Goal: Task Accomplishment & Management: Use online tool/utility

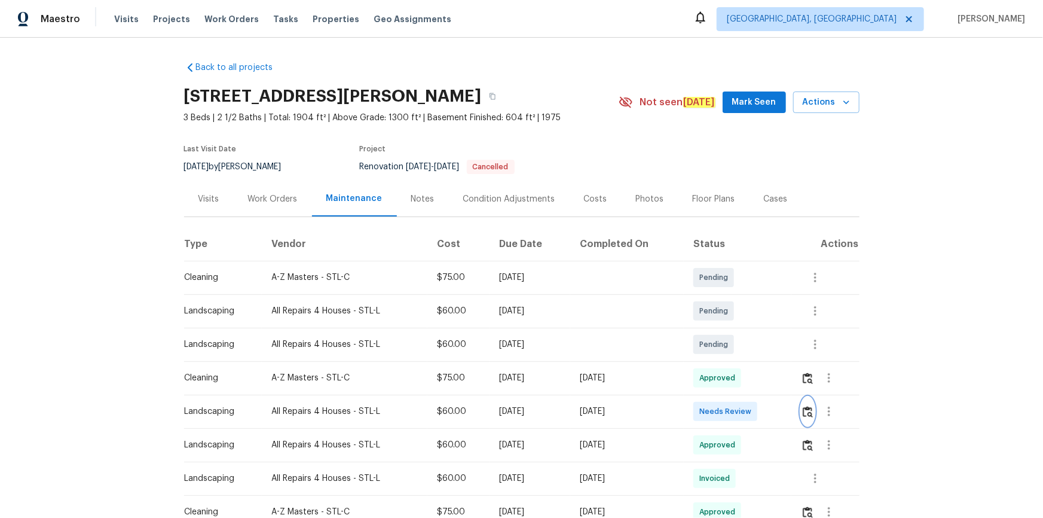
click at [742, 348] on img "button" at bounding box center [808, 411] width 10 height 11
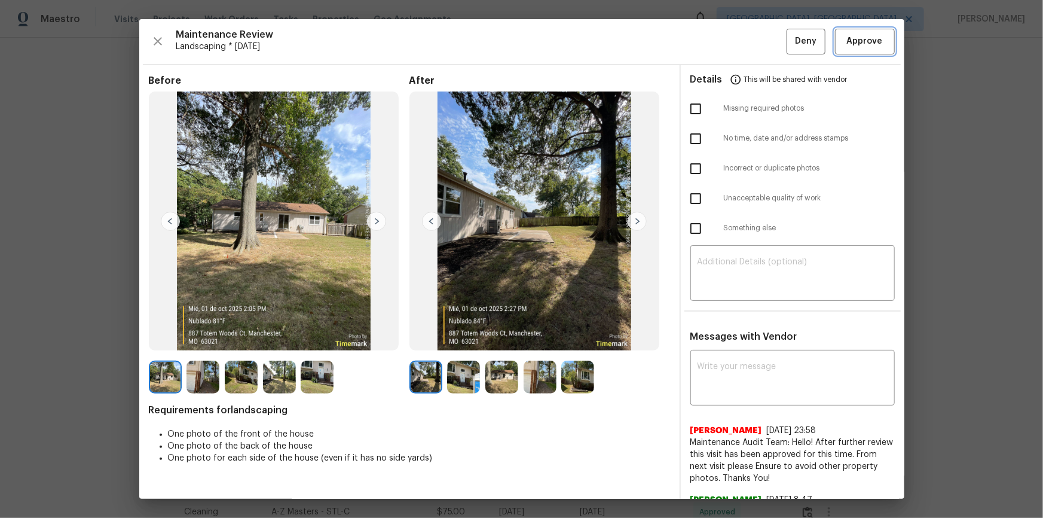
click at [742, 46] on span "Approve" at bounding box center [865, 41] width 36 height 15
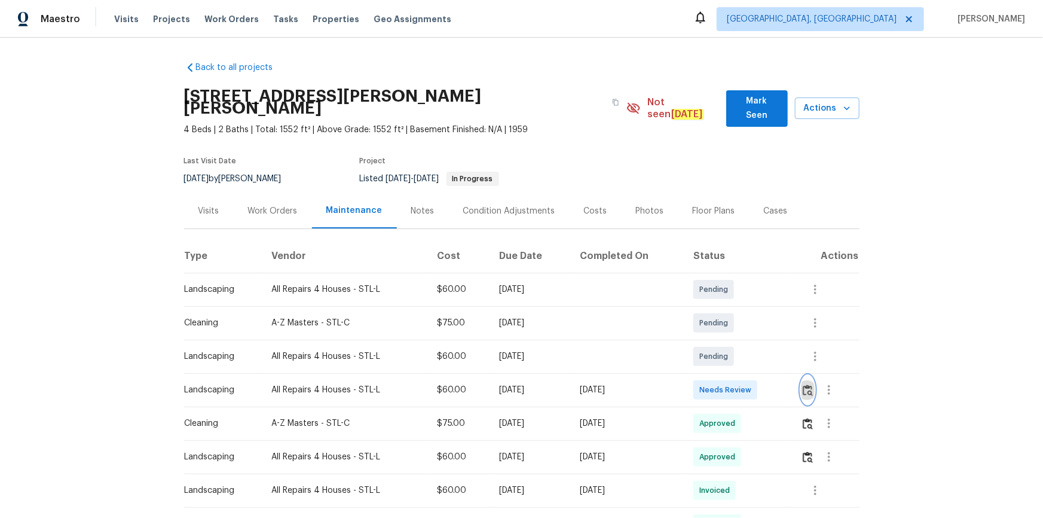
click at [742, 348] on img "button" at bounding box center [808, 389] width 10 height 11
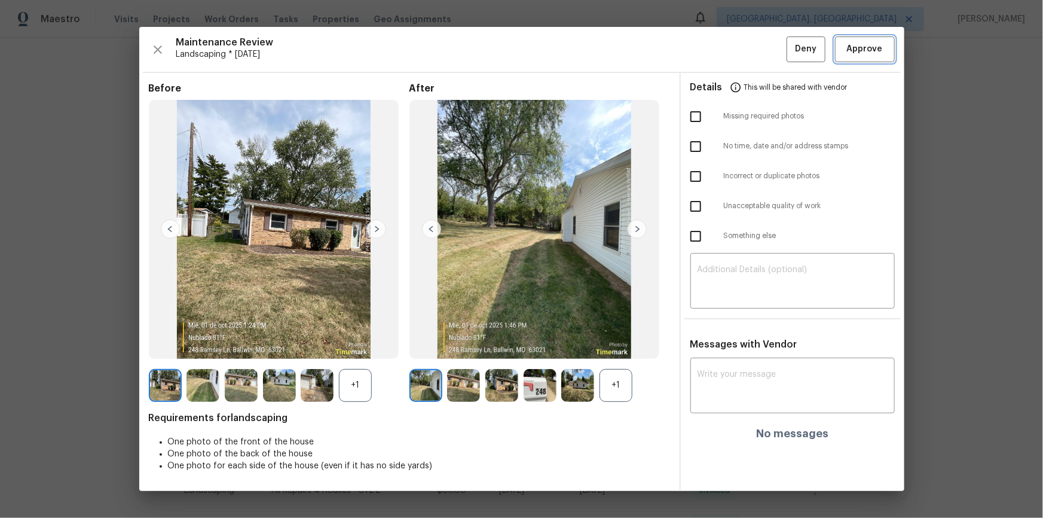
drag, startPoint x: 861, startPoint y: 57, endPoint x: 866, endPoint y: 65, distance: 8.6
click at [742, 59] on button "Approve" at bounding box center [865, 49] width 60 height 26
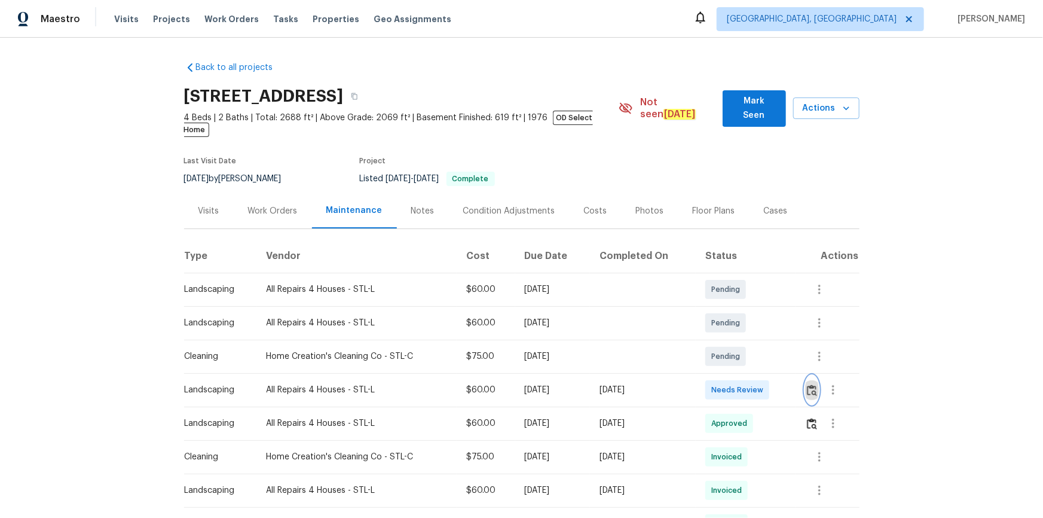
click at [742, 348] on img "button" at bounding box center [812, 389] width 10 height 11
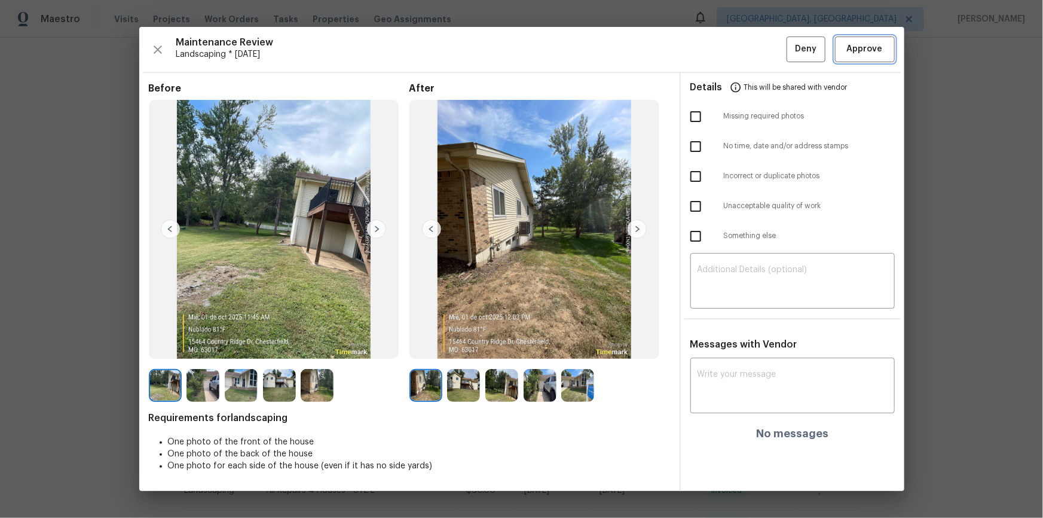
click at [742, 48] on span "Approve" at bounding box center [865, 49] width 36 height 15
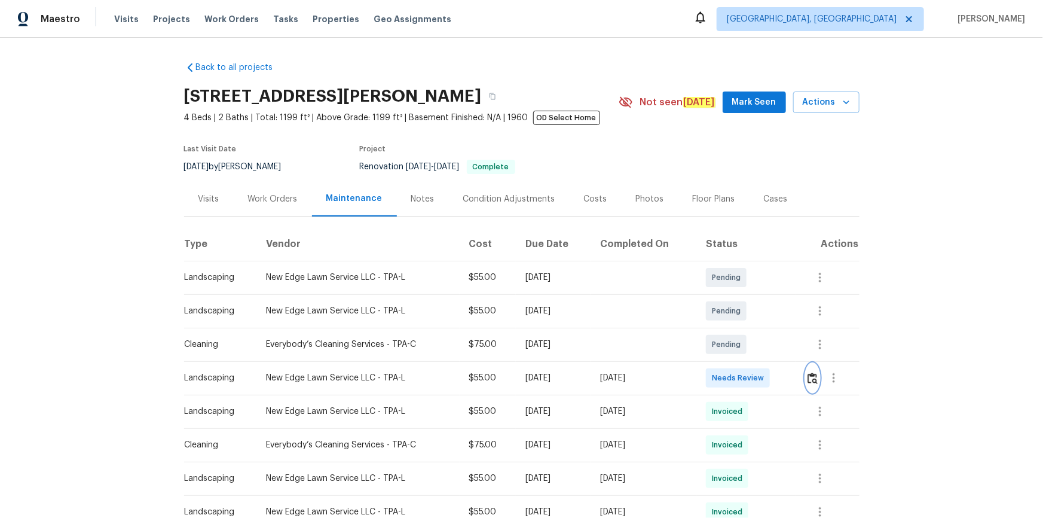
click at [742, 348] on img "button" at bounding box center [813, 378] width 10 height 11
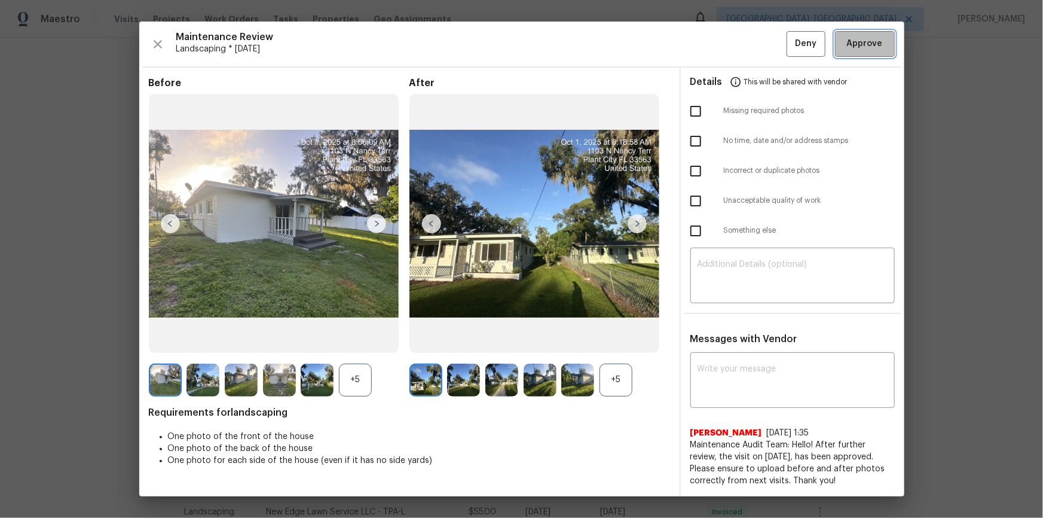
click at [742, 50] on span "Approve" at bounding box center [865, 43] width 36 height 15
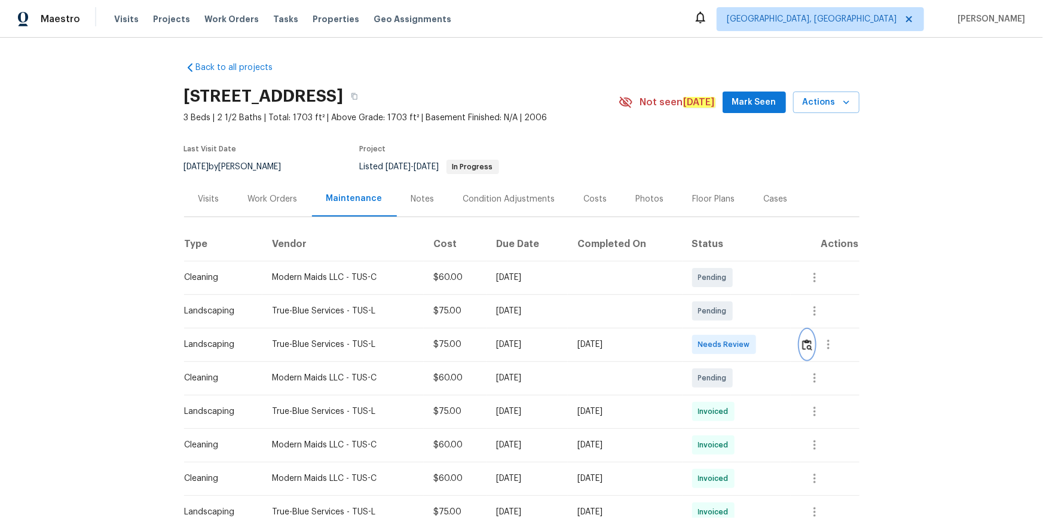
click at [742, 342] on img "button" at bounding box center [807, 344] width 10 height 11
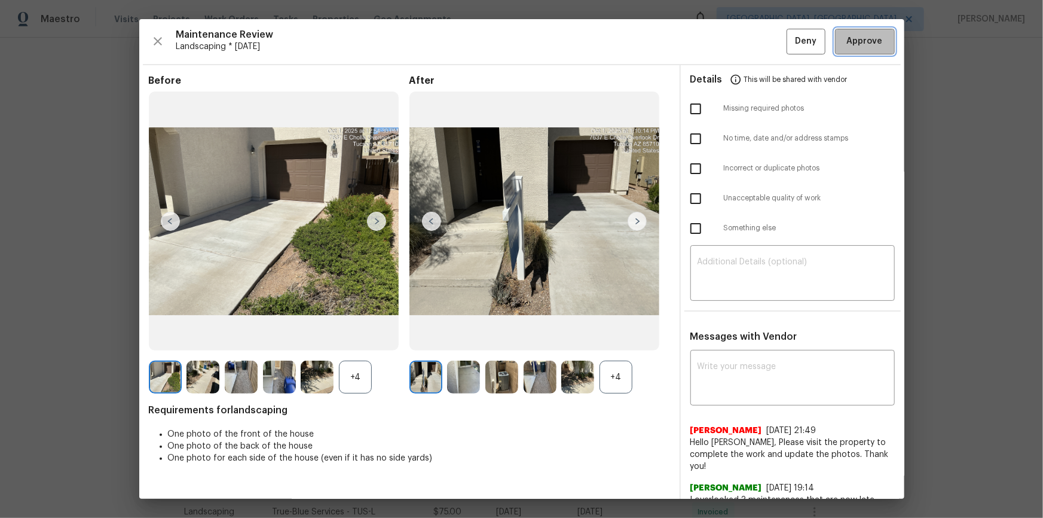
click at [742, 45] on span "Approve" at bounding box center [865, 41] width 36 height 15
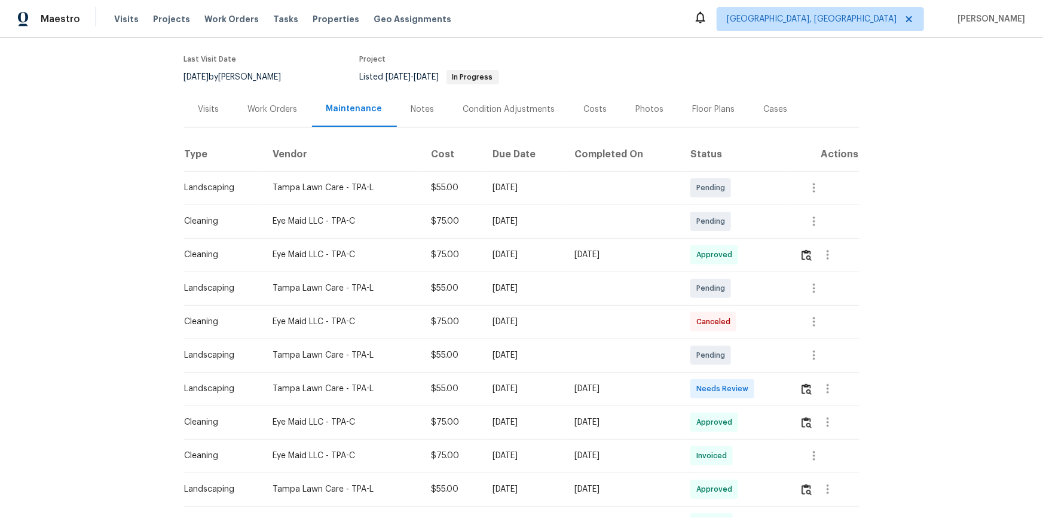
scroll to position [108, 0]
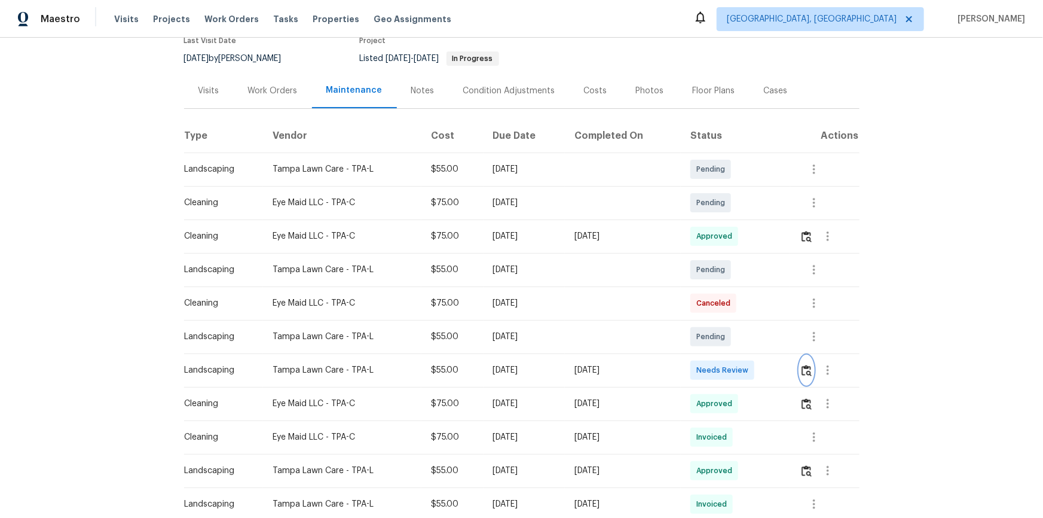
click at [742, 348] on img "button" at bounding box center [807, 370] width 10 height 11
click at [742, 348] on button "button" at bounding box center [807, 370] width 14 height 29
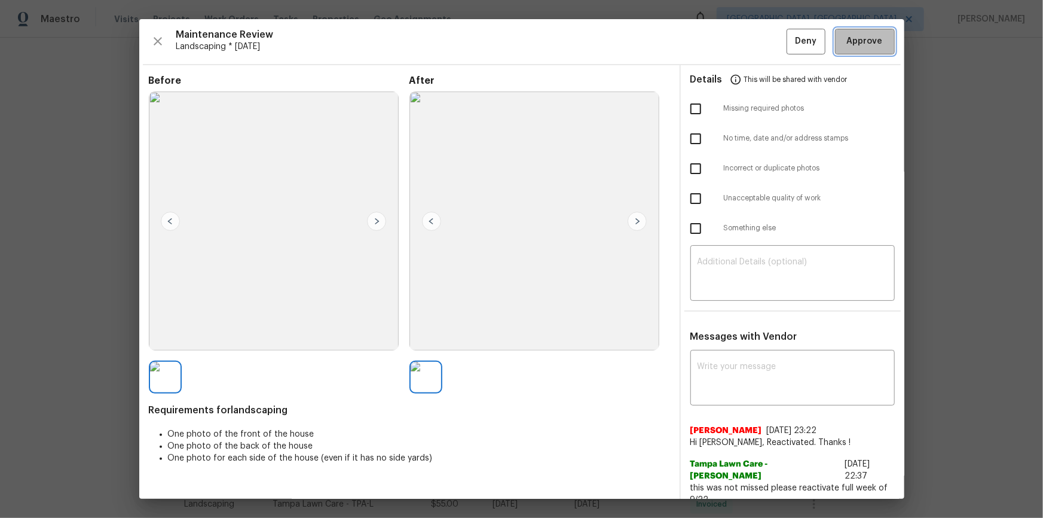
drag, startPoint x: 865, startPoint y: 43, endPoint x: 1043, endPoint y: 203, distance: 239.2
click at [742, 44] on span "Approve" at bounding box center [865, 41] width 36 height 15
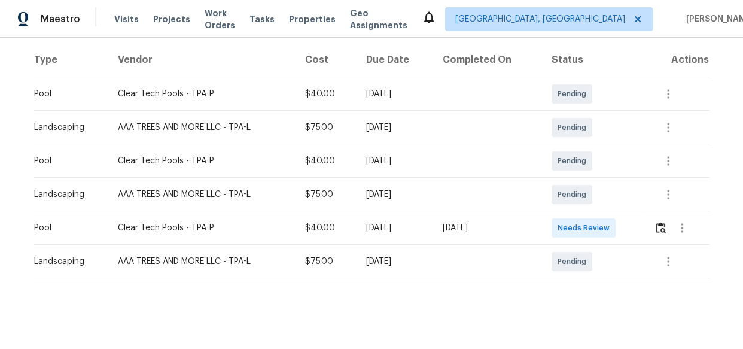
scroll to position [190, 0]
click at [666, 225] on div at bounding box center [681, 226] width 55 height 29
click at [658, 221] on img "button" at bounding box center [660, 226] width 10 height 11
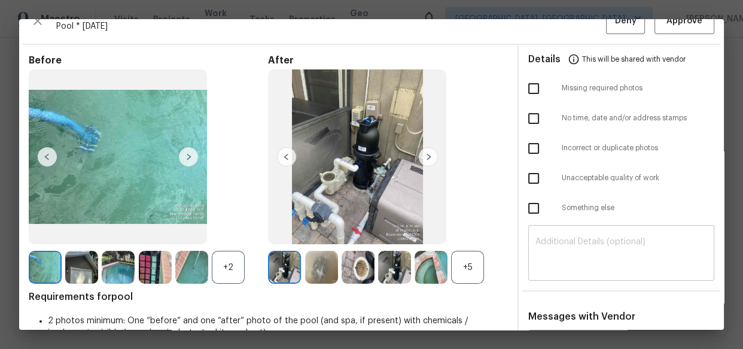
scroll to position [54, 0]
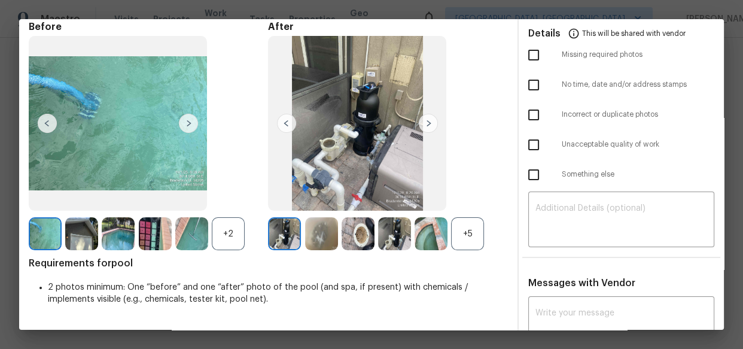
click at [429, 230] on img at bounding box center [430, 233] width 33 height 33
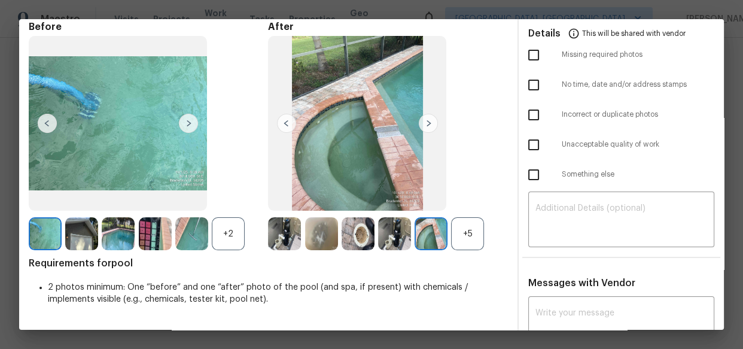
click at [414, 234] on img at bounding box center [430, 233] width 33 height 33
click at [467, 230] on div "+5" at bounding box center [467, 233] width 33 height 33
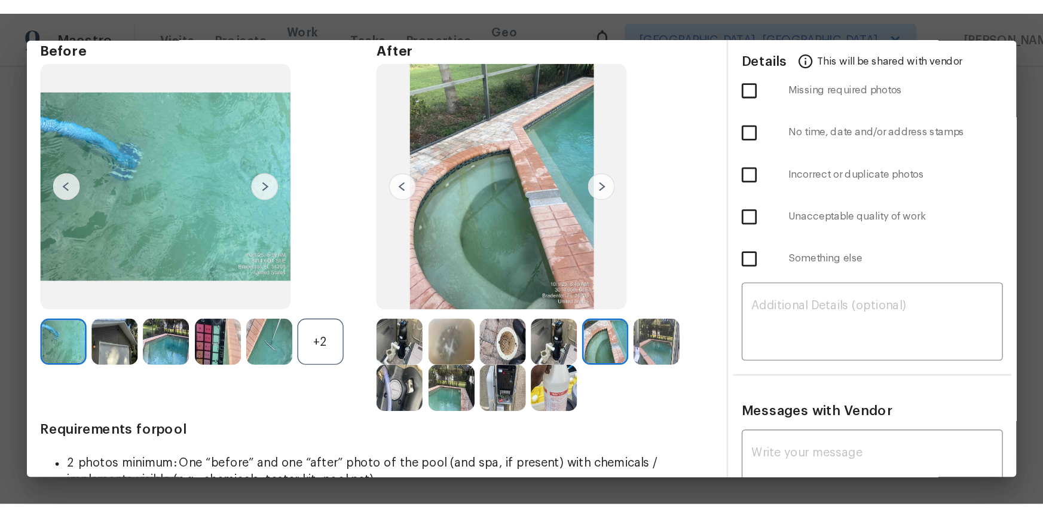
scroll to position [110, 0]
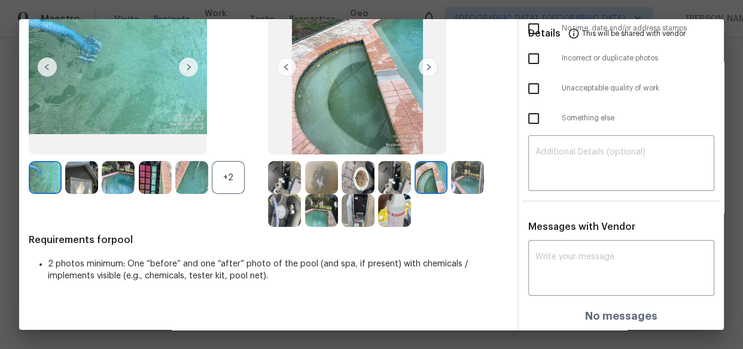
click at [465, 178] on img at bounding box center [467, 177] width 33 height 33
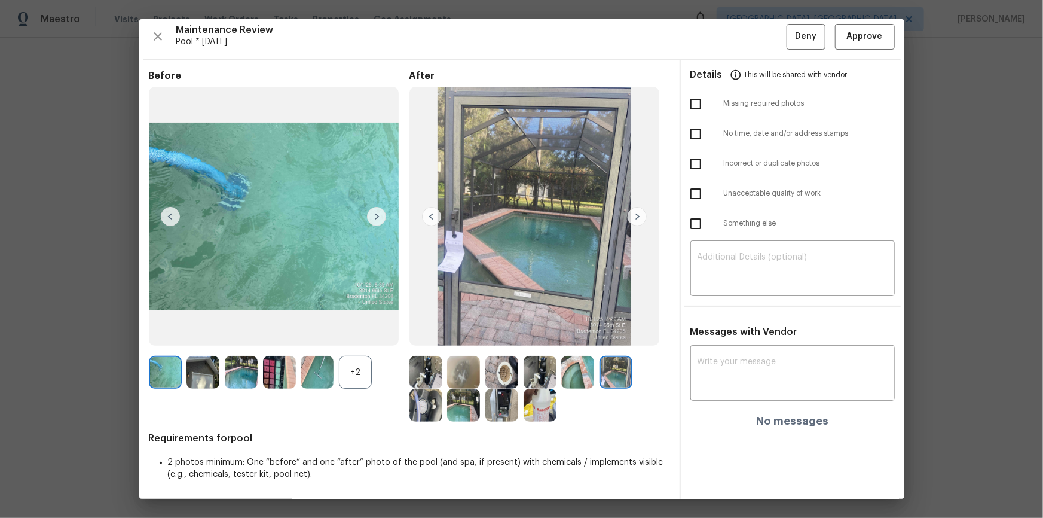
scroll to position [4, 0]
drag, startPoint x: 735, startPoint y: 218, endPoint x: 739, endPoint y: 237, distance: 19.0
click at [735, 219] on span "Something else" at bounding box center [809, 224] width 171 height 10
click at [724, 221] on span "Something else" at bounding box center [809, 224] width 171 height 10
checkbox input "false"
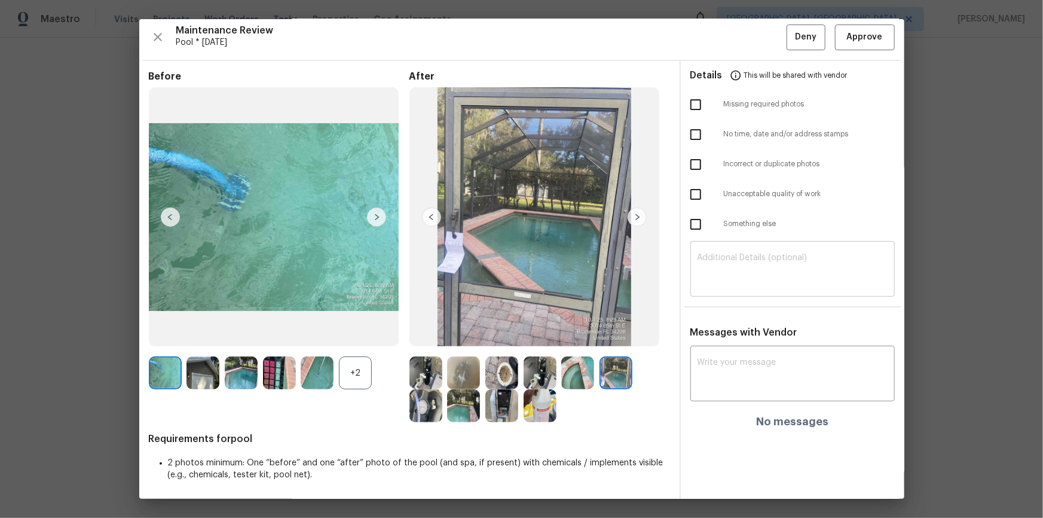
click at [730, 275] on textarea at bounding box center [793, 270] width 190 height 33
paste textarea "pool is not cleaned( black particals/debris)"
type textarea "pool is not cleaned( black particals/debris)"
drag, startPoint x: 714, startPoint y: 344, endPoint x: 713, endPoint y: 358, distance: 13.2
click at [714, 345] on div "Messages with Vendor x ​ No messages" at bounding box center [793, 381] width 224 height 111
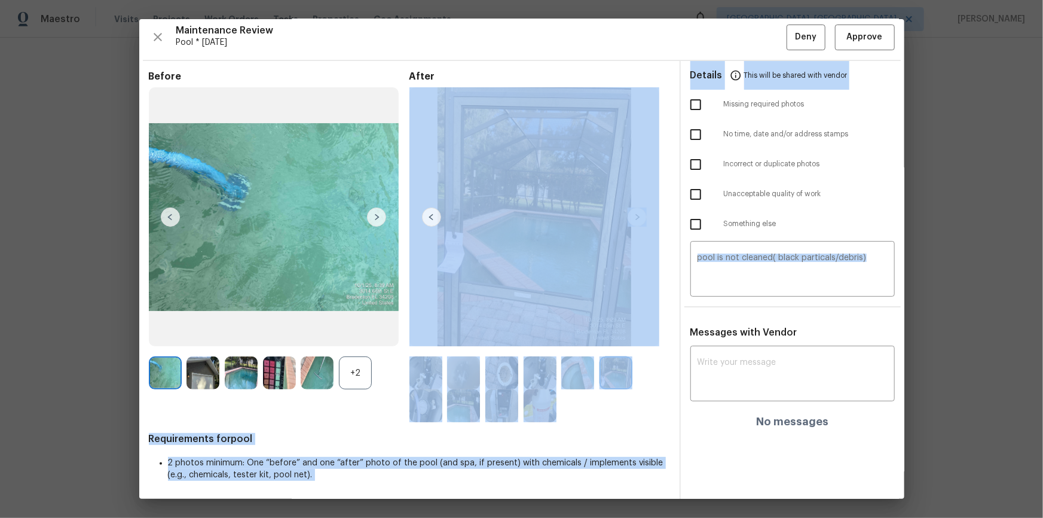
drag, startPoint x: 864, startPoint y: 252, endPoint x: 514, endPoint y: 256, distance: 349.8
click at [514, 256] on div "Before +2 After Requirements for pool 2 photos minimum: One “before” and one “a…" at bounding box center [521, 280] width 765 height 439
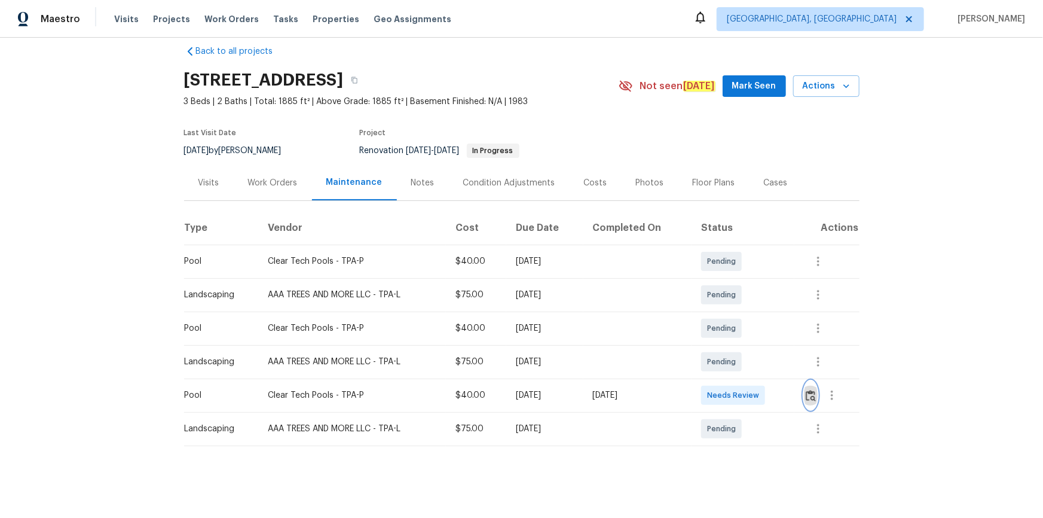
click at [742, 348] on img "button" at bounding box center [811, 395] width 10 height 11
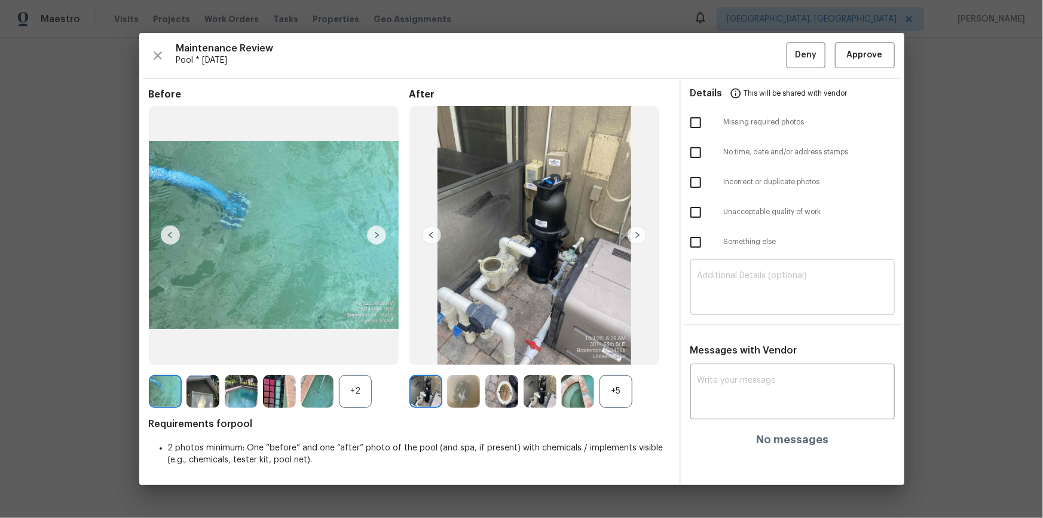
click at [742, 276] on textarea at bounding box center [793, 287] width 190 height 33
paste textarea "Maintenance Audit Team: Hello! Unfortunately, this pool visit completed on 10/0…"
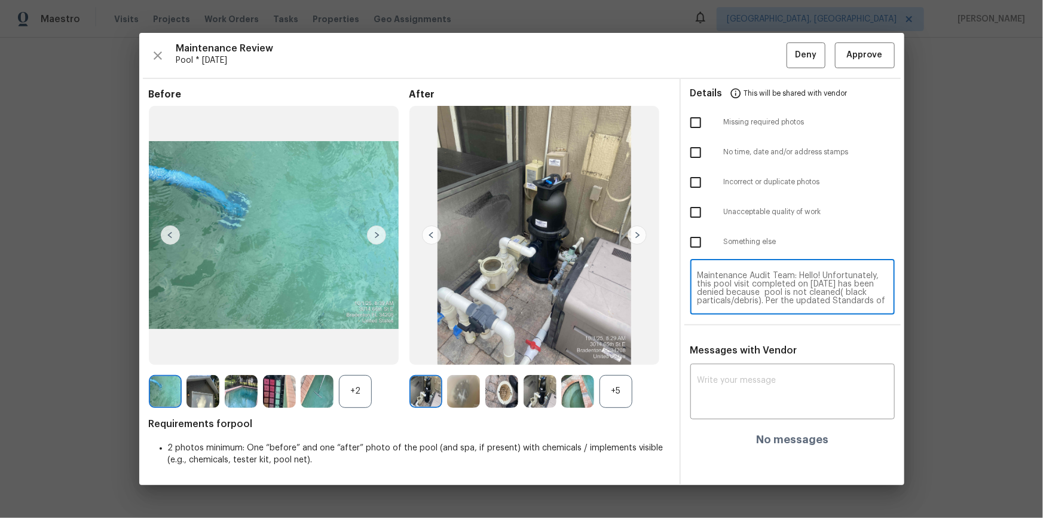
scroll to position [91, 0]
type textarea "Maintenance Audit Team: Hello! Unfortunately, this pool visit completed on 10/0…"
click at [740, 348] on textarea at bounding box center [793, 392] width 190 height 33
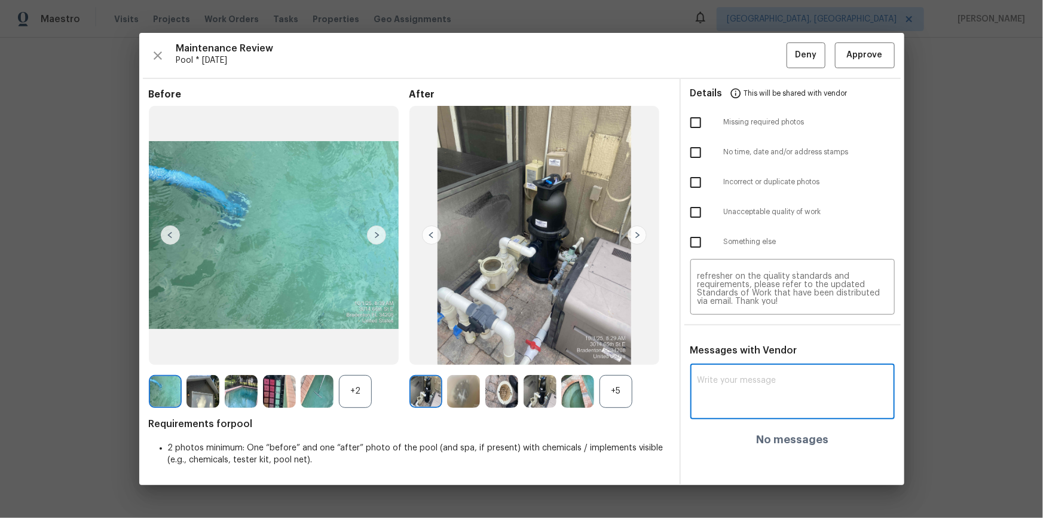
paste textarea "Maintenance Audit Team: Hello! Unfortunately, this pool visit completed on 10/0…"
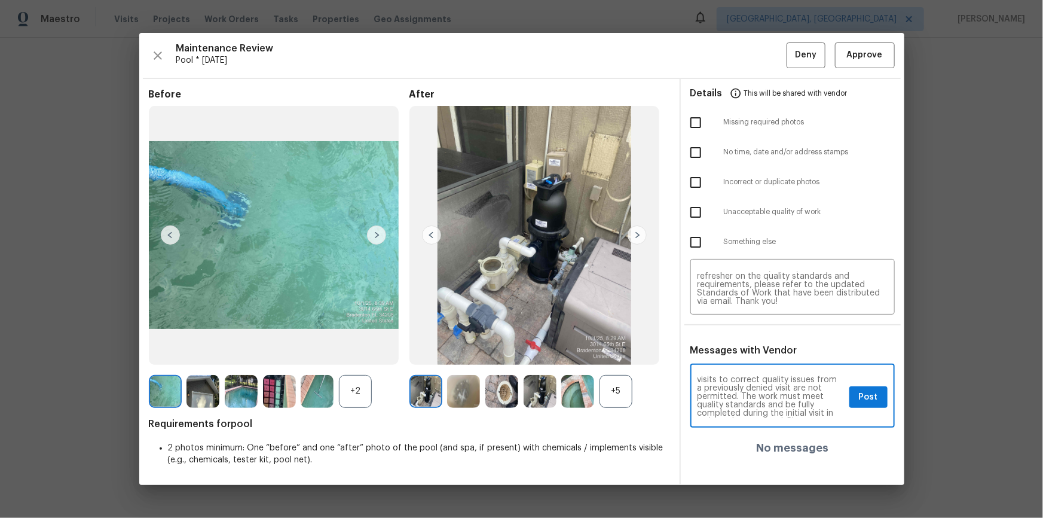
scroll to position [0, 0]
type textarea "Maintenance Audit Team: Hello! Unfortunately, this pool visit completed on 10/0…"
click at [701, 145] on input "checkbox" at bounding box center [695, 152] width 25 height 25
checkbox input "true"
click at [742, 348] on textarea "Maintenance Audit Team: Hello! Unfortunately, this pool visit completed on 10/0…" at bounding box center [771, 397] width 147 height 42
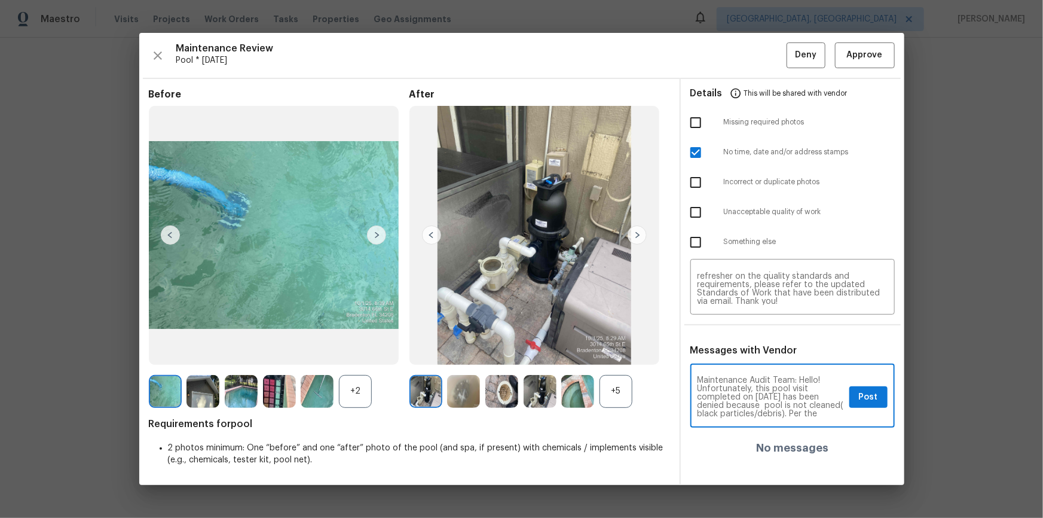
type textarea "Maintenance Audit Team: Hello! Unfortunately, this pool visit completed on 10/0…"
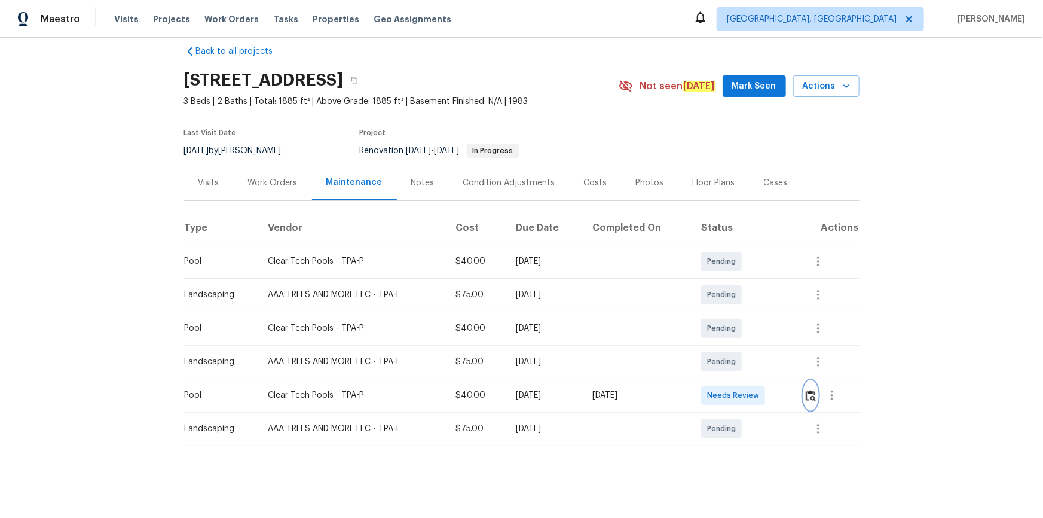
click at [742, 348] on img "button" at bounding box center [811, 395] width 10 height 11
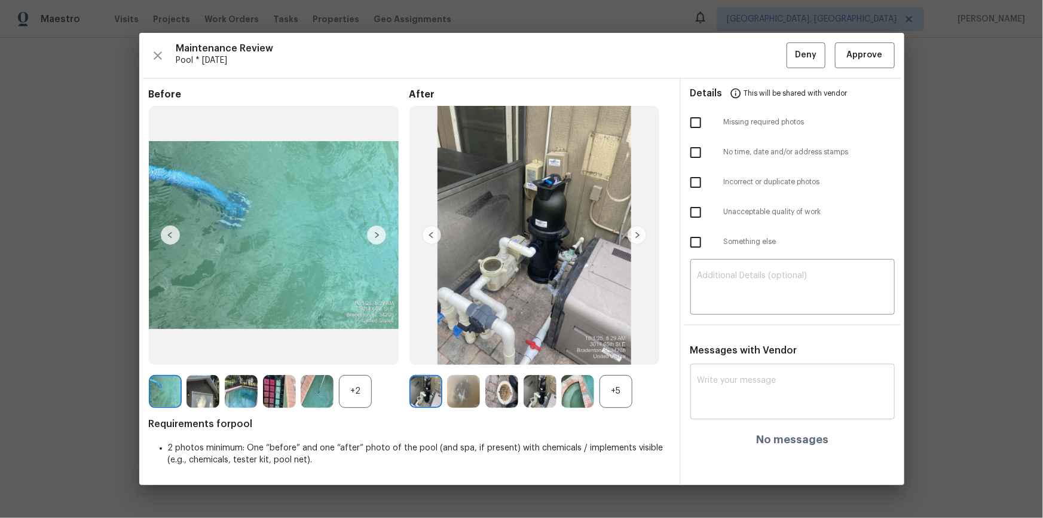
click at [742, 348] on textarea at bounding box center [793, 392] width 190 height 33
paste textarea "pool is not cleaned( black particals/debris)"
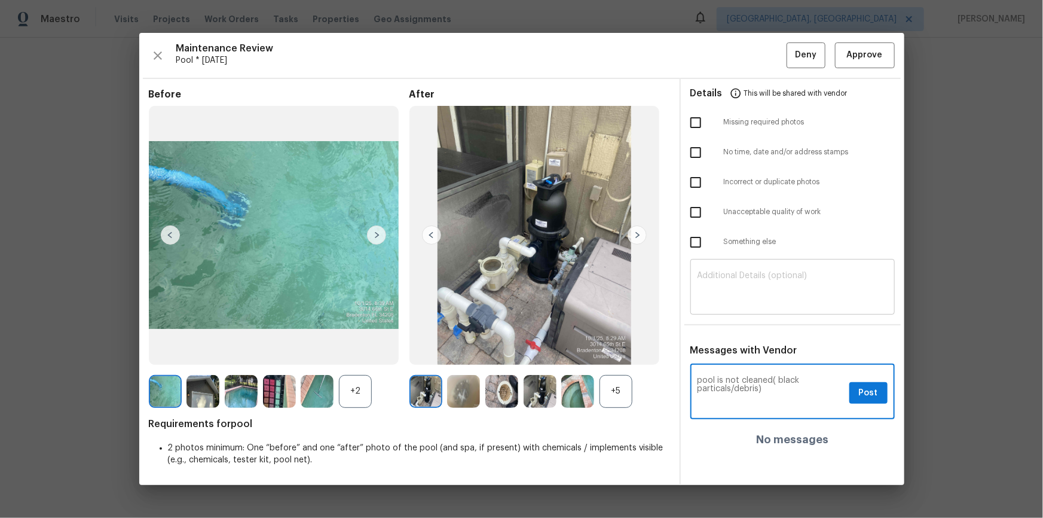
type textarea "pool is not cleaned( black particals/debris)"
click at [742, 281] on textarea at bounding box center [793, 287] width 190 height 33
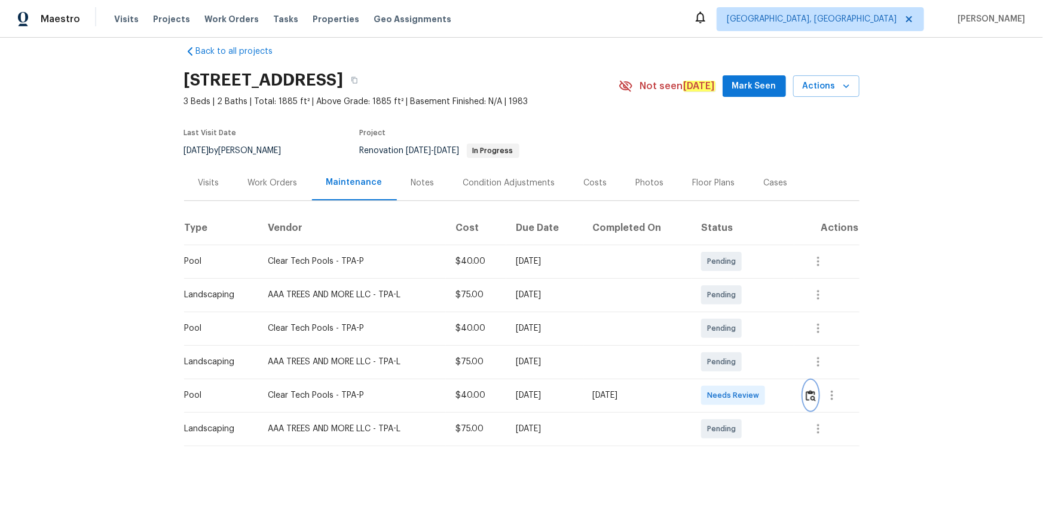
click at [742, 348] on img "button" at bounding box center [811, 395] width 10 height 11
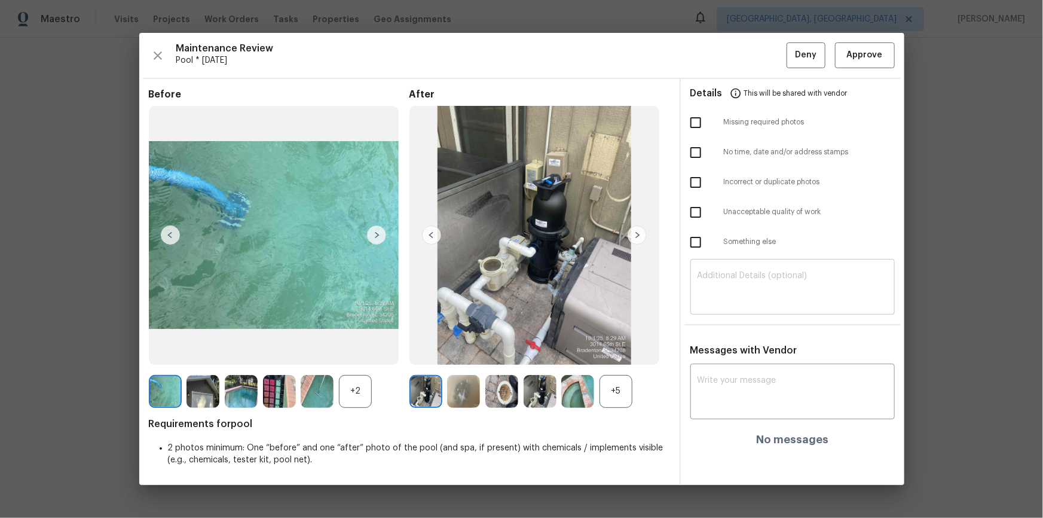
click at [742, 277] on textarea at bounding box center [793, 287] width 190 height 33
paste textarea "Maintenance Audit Team: Hello! Unfortunately, this pool visit completed on 10/0…"
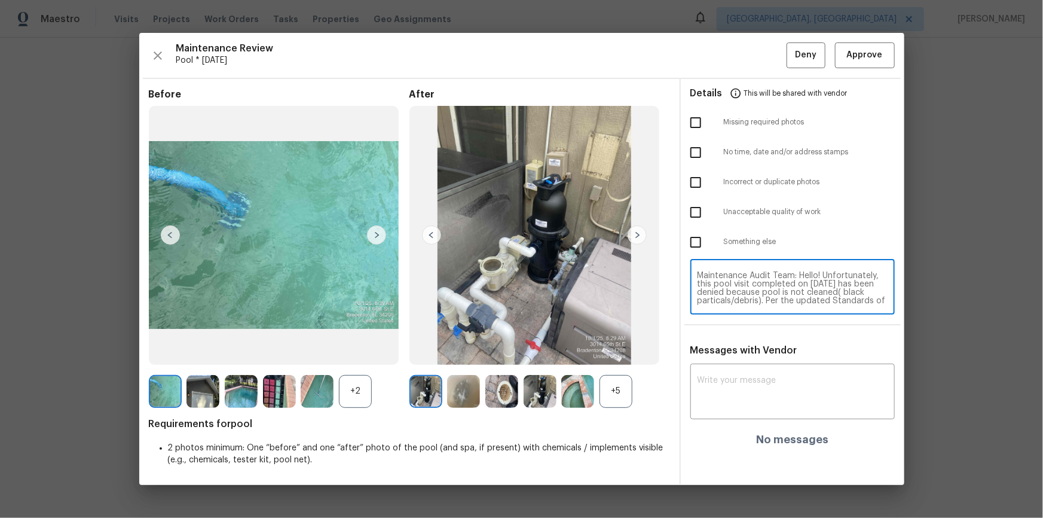
scroll to position [91, 0]
type textarea "Maintenance Audit Team: Hello! Unfortunately, this pool visit completed on 10/0…"
click at [742, 348] on div "x ​" at bounding box center [793, 393] width 205 height 53
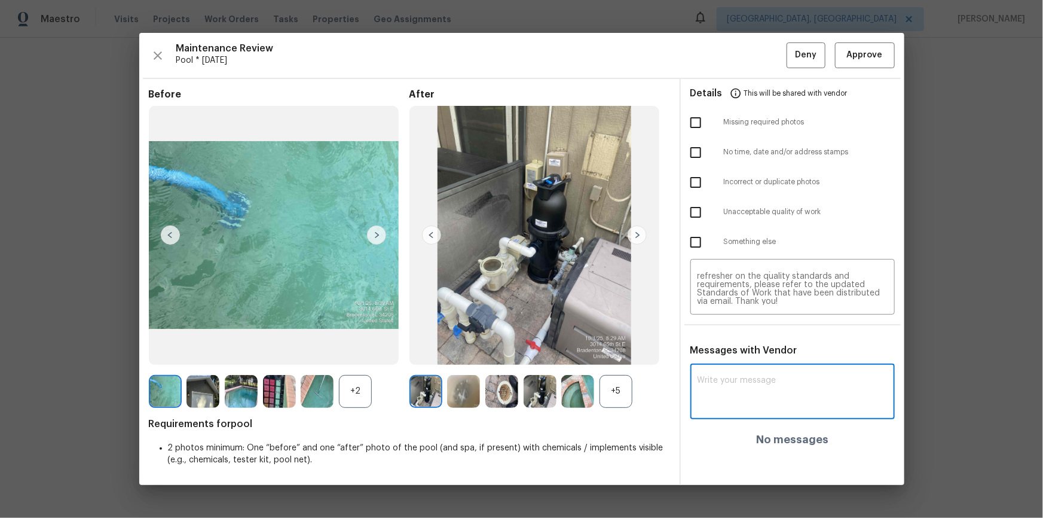
paste textarea "Maintenance Audit Team: Hello! Unfortunately, this pool visit completed on 10/0…"
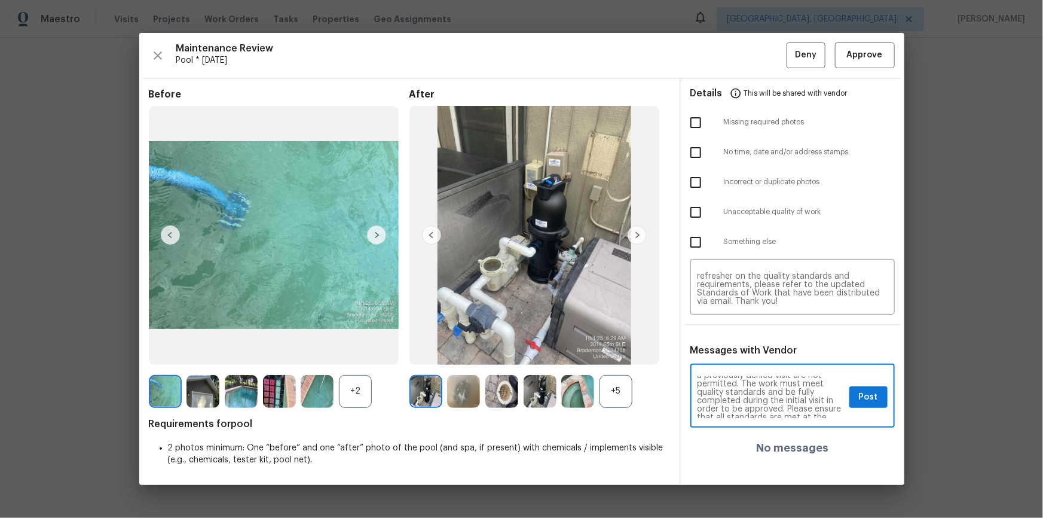
scroll to position [0, 0]
drag, startPoint x: 789, startPoint y: 415, endPoint x: 797, endPoint y: 419, distance: 8.8
click at [742, 348] on textarea "Maintenance Audit Team: Hello! Unfortunately, this pool visit completed on 10/0…" at bounding box center [771, 397] width 147 height 42
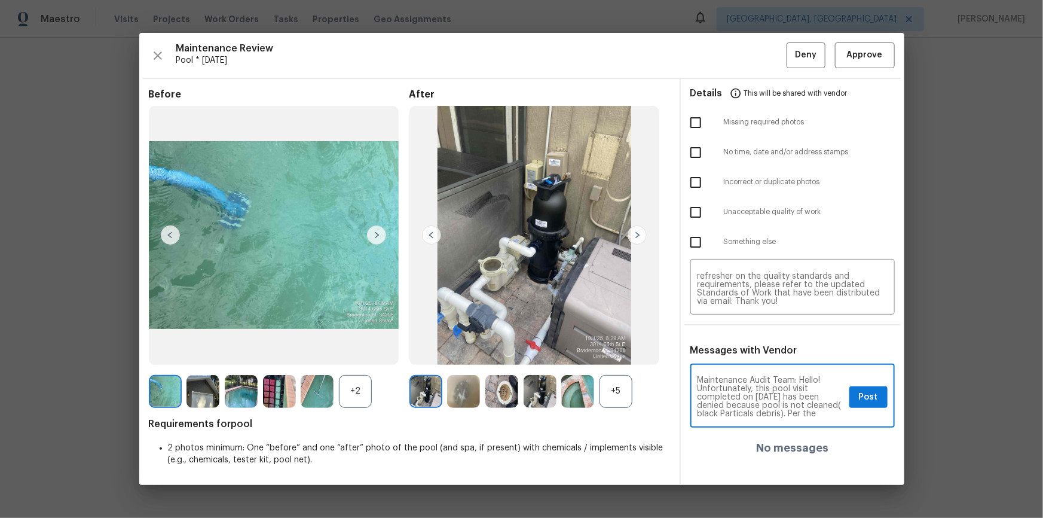
click at [742, 348] on textarea "Maintenance Audit Team: Hello! Unfortunately, this pool visit completed on 10/0…" at bounding box center [771, 397] width 147 height 42
type textarea "Maintenance Audit Team: Hello! Unfortunately, this pool visit completed on 10/0…"
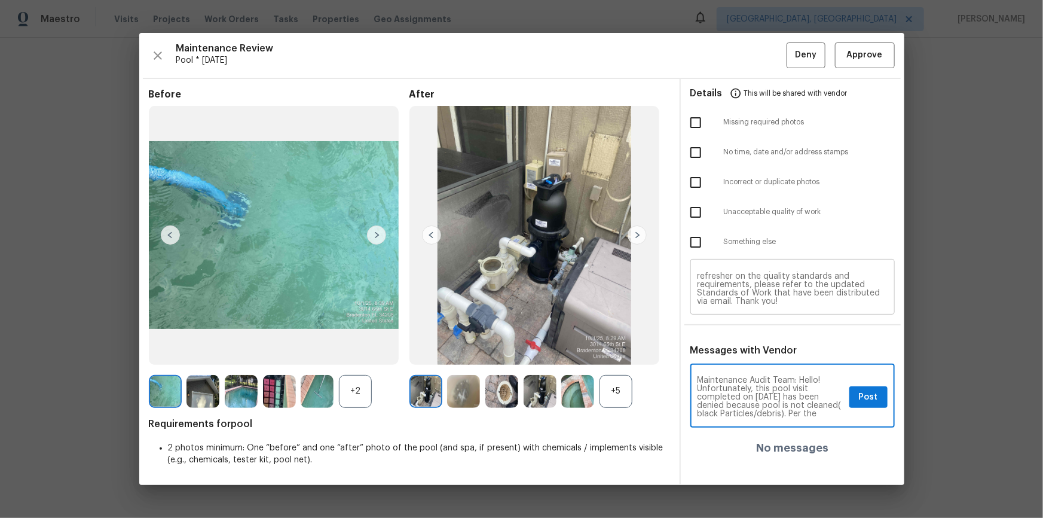
click at [742, 300] on textarea "Maintenance Audit Team: Hello! Unfortunately, this pool visit completed on 10/0…" at bounding box center [793, 287] width 190 height 33
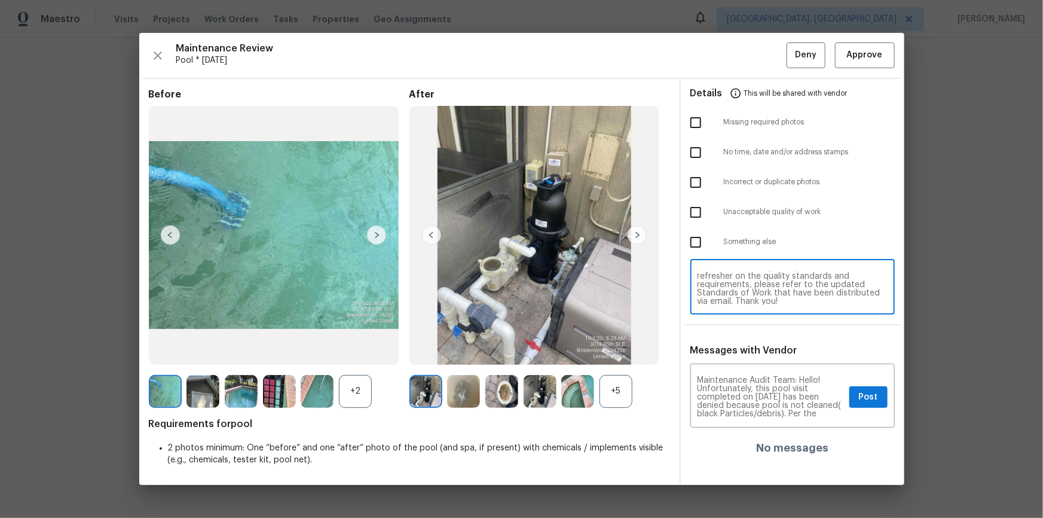
paste textarea "Particle"
type textarea "Maintenance Audit Team: Hello! Unfortunately, this pool visit completed on 10/0…"
click at [695, 210] on input "checkbox" at bounding box center [695, 212] width 25 height 25
checkbox input "true"
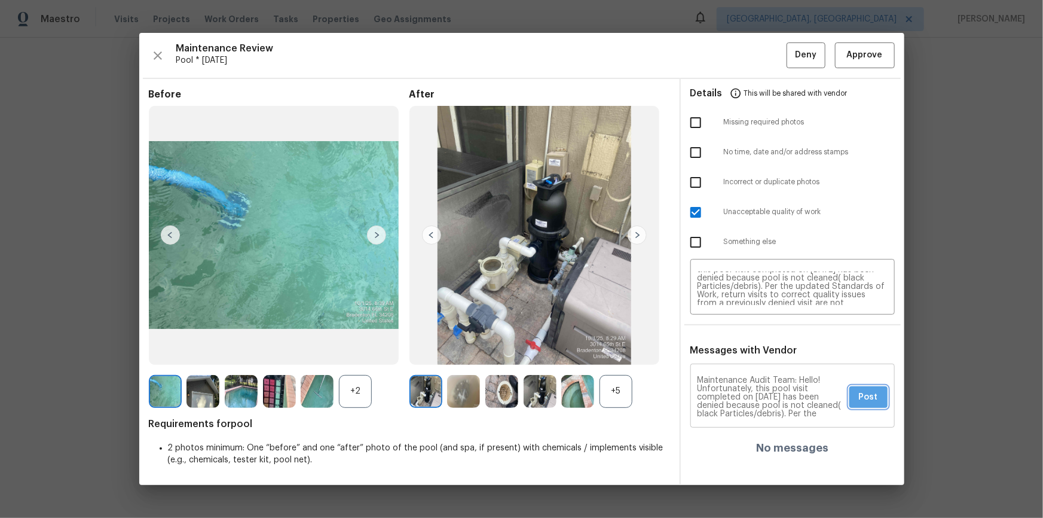
click at [742, 348] on span "Post" at bounding box center [868, 397] width 19 height 15
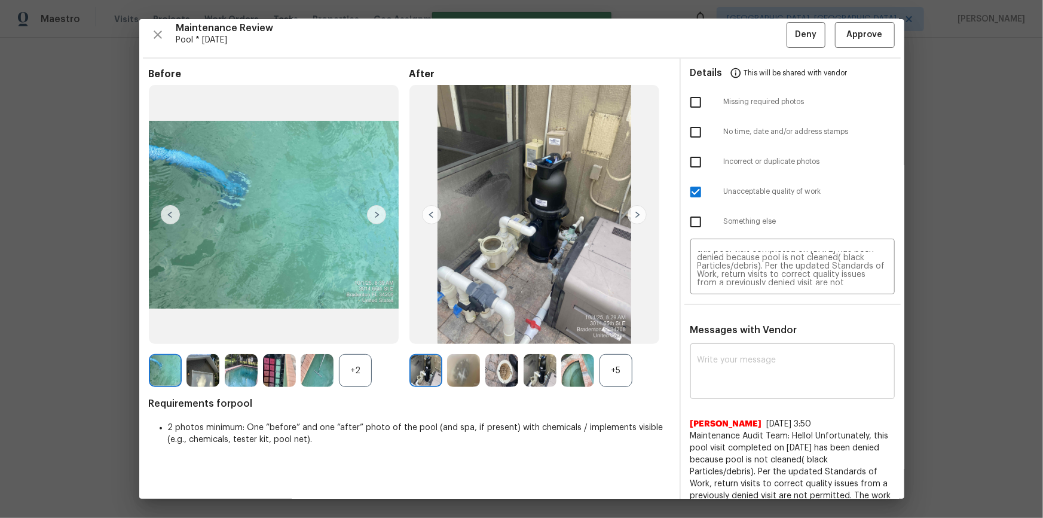
scroll to position [0, 0]
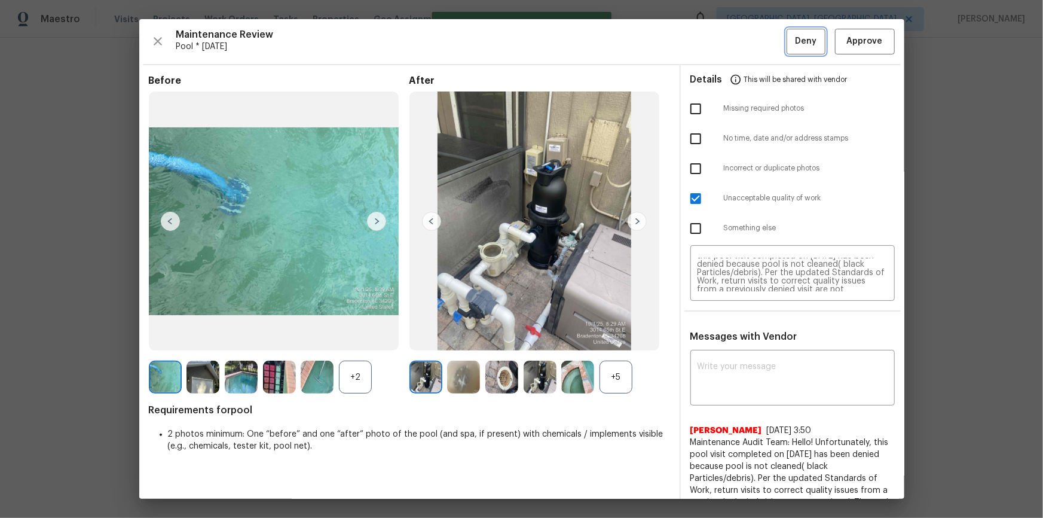
drag, startPoint x: 802, startPoint y: 41, endPoint x: 801, endPoint y: 63, distance: 21.5
click at [742, 42] on span "Deny" at bounding box center [806, 41] width 22 height 15
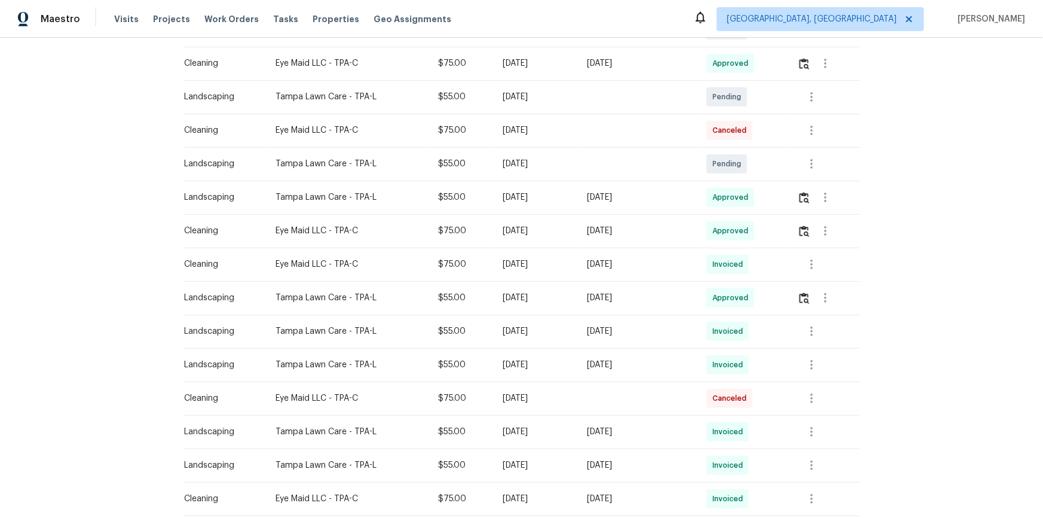
scroll to position [380, 0]
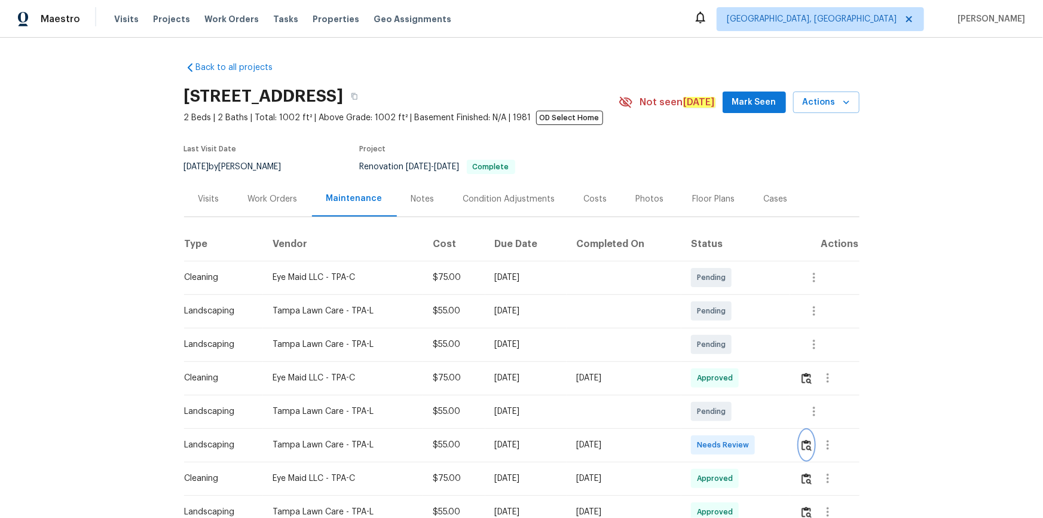
click at [807, 448] on img "button" at bounding box center [807, 445] width 10 height 11
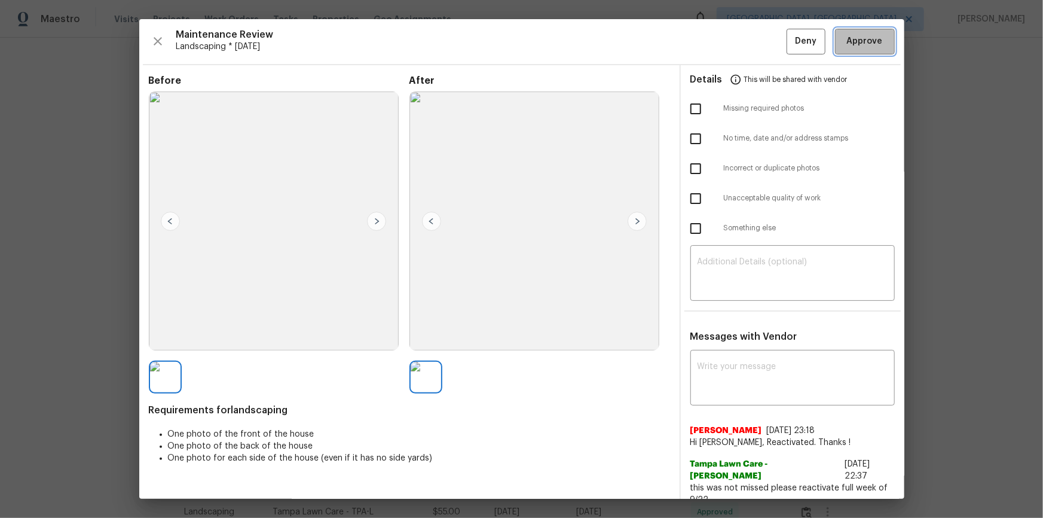
click at [872, 38] on span "Approve" at bounding box center [865, 41] width 36 height 15
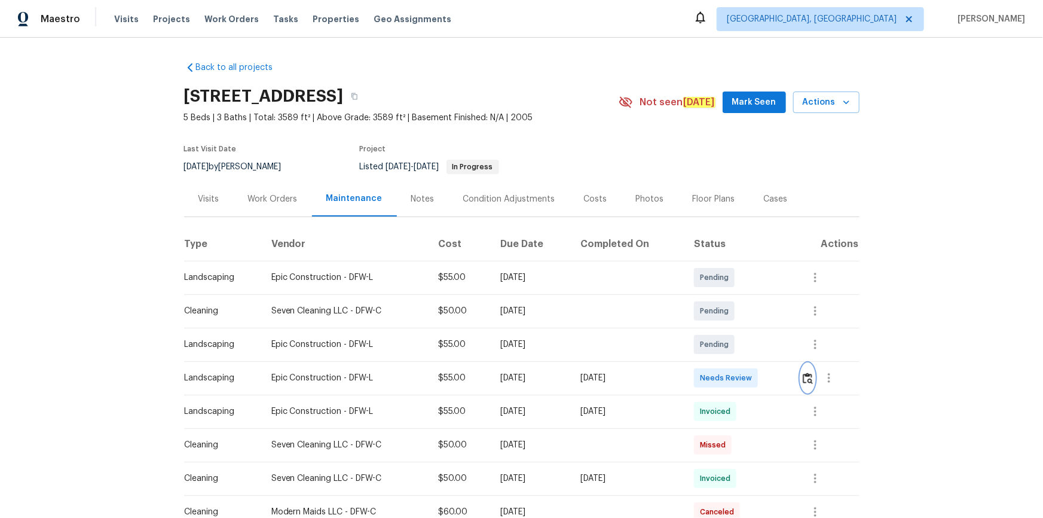
click at [525, 235] on img "button" at bounding box center [808, 378] width 10 height 11
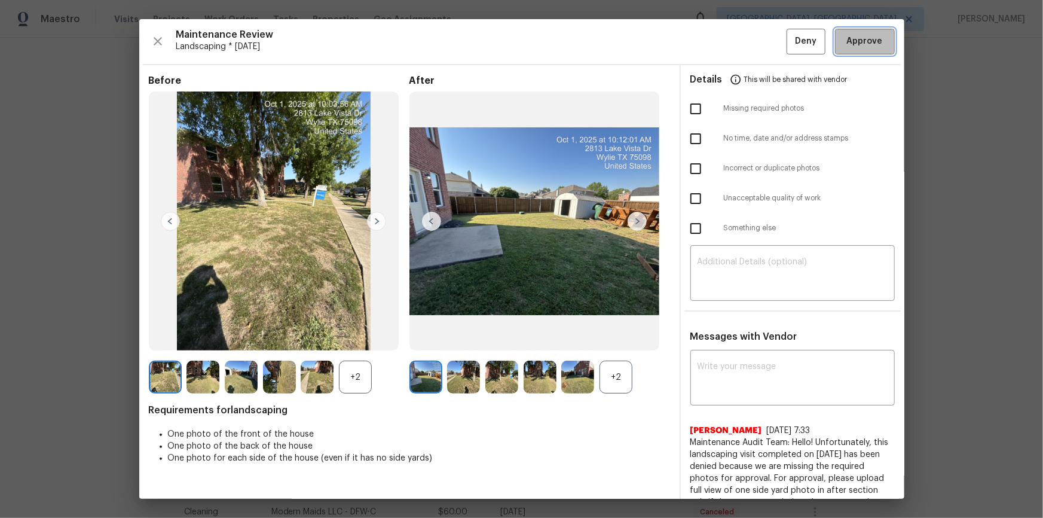
drag, startPoint x: 859, startPoint y: 33, endPoint x: 880, endPoint y: 126, distance: 95.2
click at [525, 34] on span "Approve" at bounding box center [865, 41] width 36 height 15
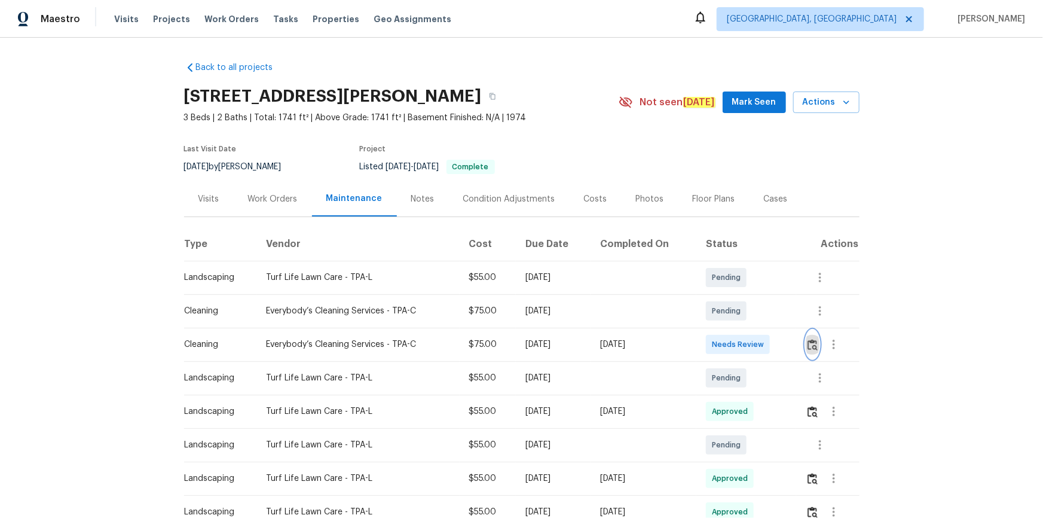
click at [808, 347] on img "button" at bounding box center [813, 344] width 10 height 11
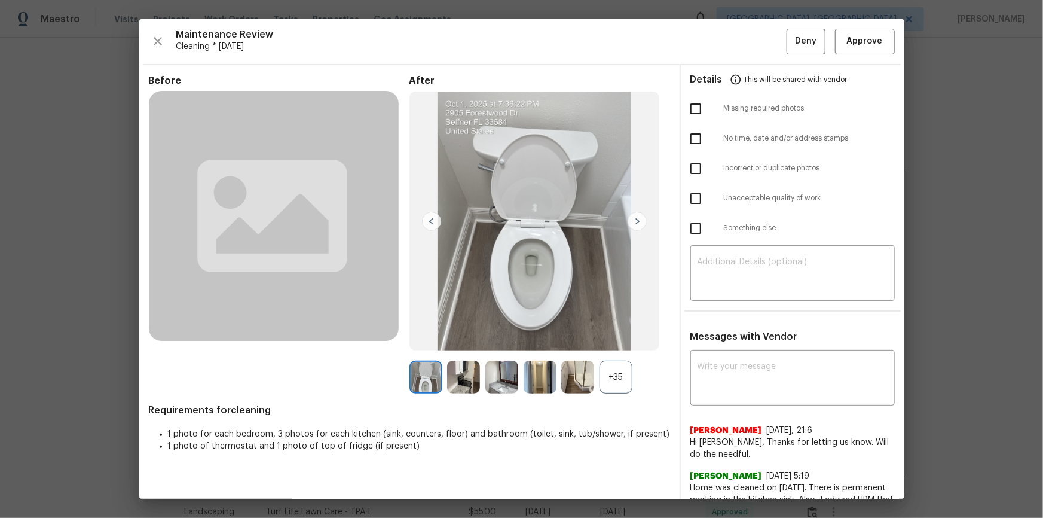
click at [866, 66] on div "Details This will be shared with vendor" at bounding box center [793, 79] width 205 height 29
click at [873, 39] on span "Approve" at bounding box center [865, 41] width 36 height 15
